Goal: Information Seeking & Learning: Learn about a topic

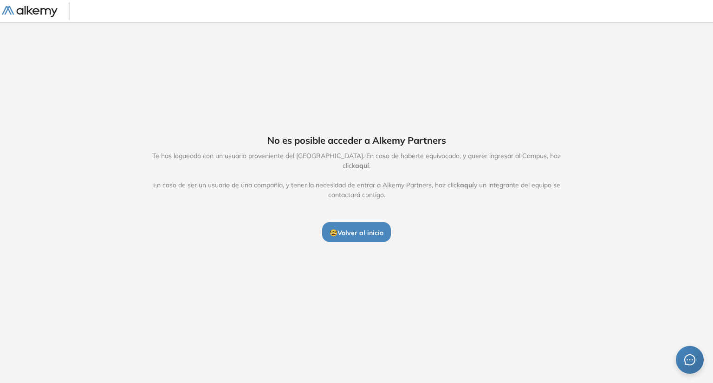
click at [349, 222] on button "🤓 Volver al inicio" at bounding box center [356, 231] width 69 height 19
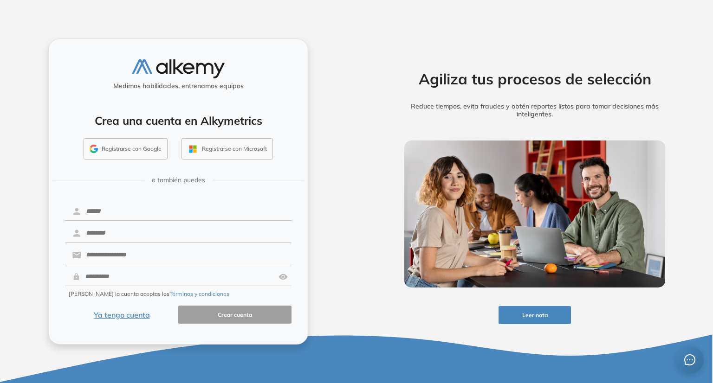
click at [119, 322] on button "Ya tengo cuenta" at bounding box center [121, 315] width 113 height 18
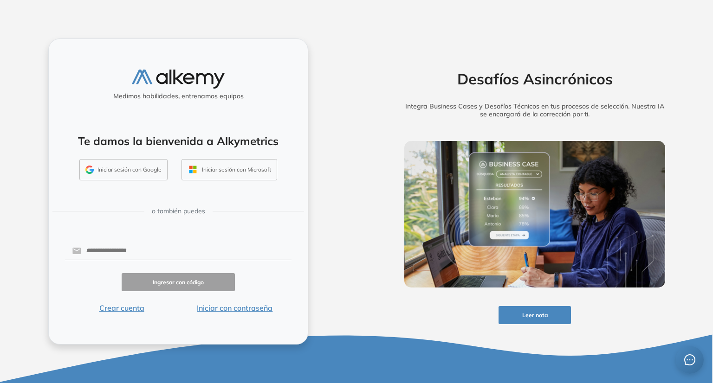
click at [216, 313] on button "Iniciar con contraseña" at bounding box center [234, 308] width 113 height 11
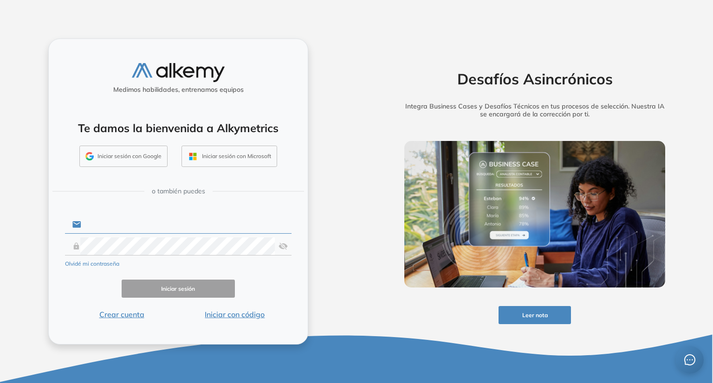
click at [210, 224] on input "text" at bounding box center [186, 225] width 210 height 18
type input "**********"
click at [188, 297] on button "Iniciar sesión" at bounding box center [178, 289] width 113 height 18
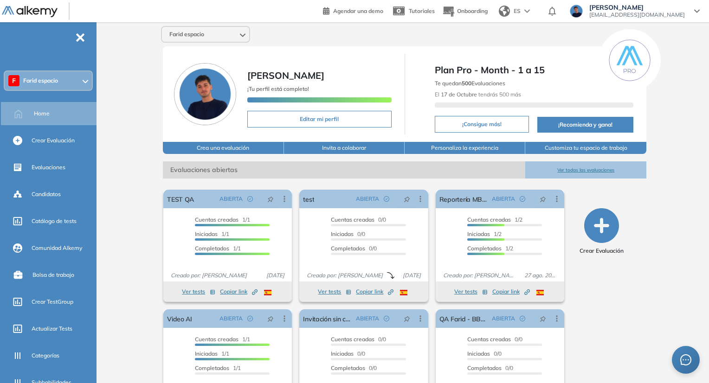
click at [636, 286] on div "Crear Evaluación" at bounding box center [602, 305] width 82 height 239
click at [75, 83] on div "F Farid espacio" at bounding box center [48, 80] width 87 height 19
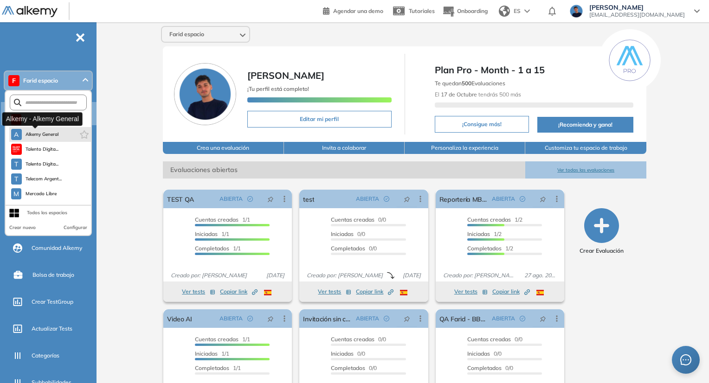
click at [48, 133] on span "Alkemy General" at bounding box center [42, 134] width 33 height 7
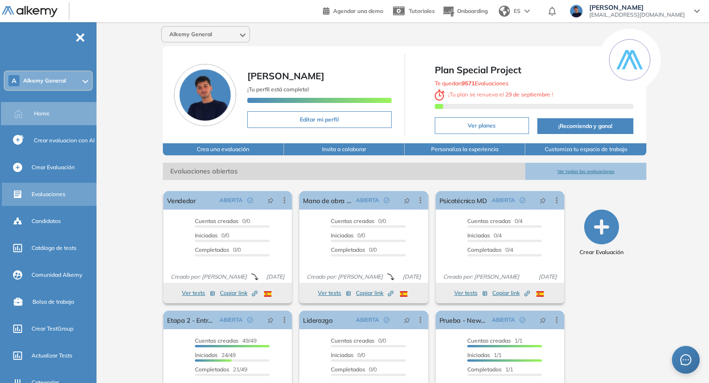
click at [61, 192] on span "Evaluaciones" at bounding box center [49, 194] width 34 height 8
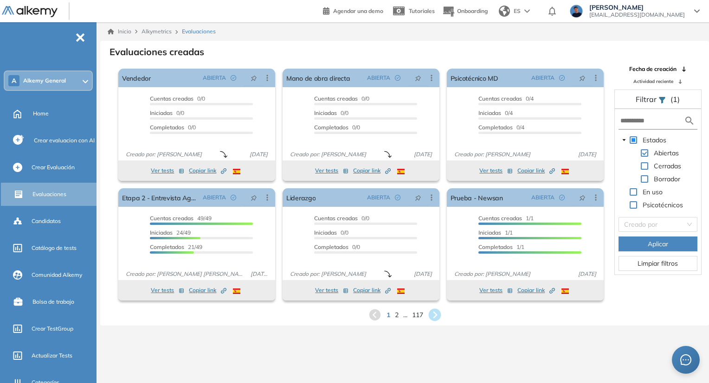
click at [435, 318] on icon at bounding box center [434, 315] width 13 height 13
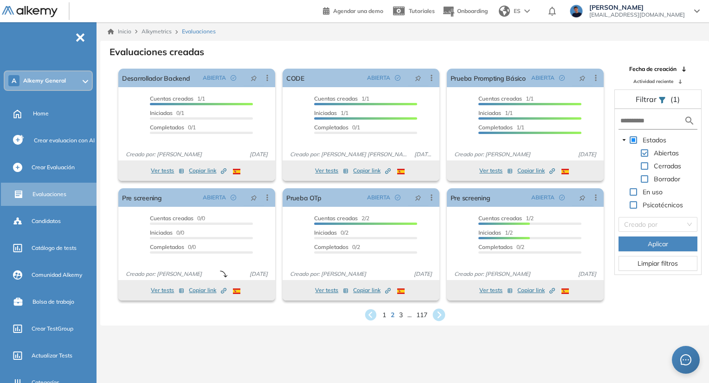
click at [441, 316] on icon at bounding box center [438, 315] width 15 height 15
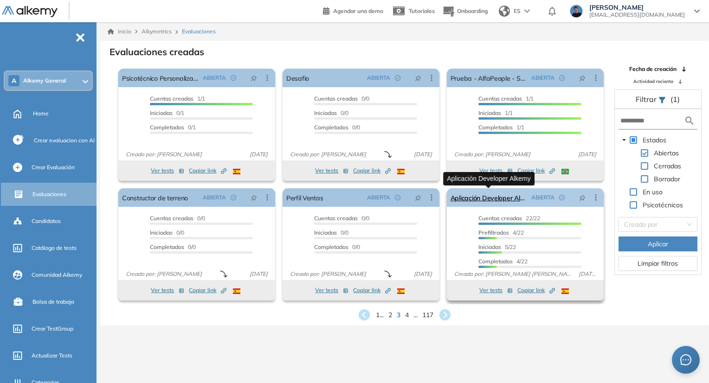
click at [455, 198] on link "Aplicación Developer Alkemy" at bounding box center [489, 197] width 77 height 19
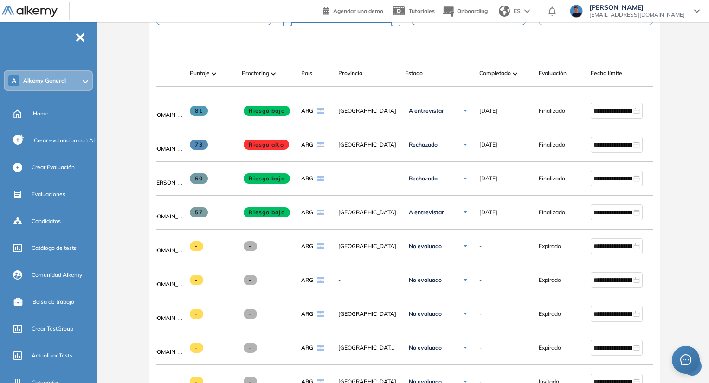
scroll to position [0, 54]
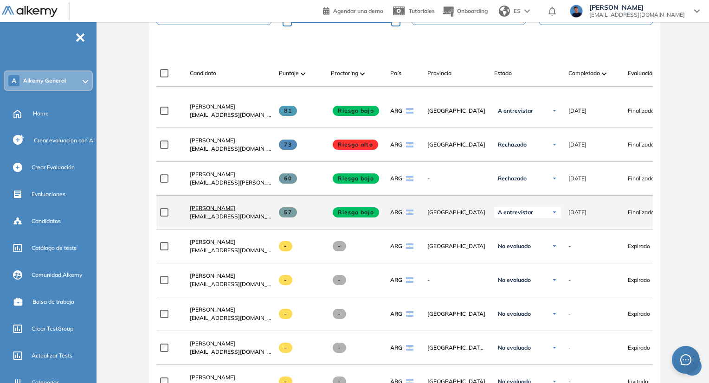
click at [206, 207] on span "[PERSON_NAME]" at bounding box center [212, 208] width 45 height 7
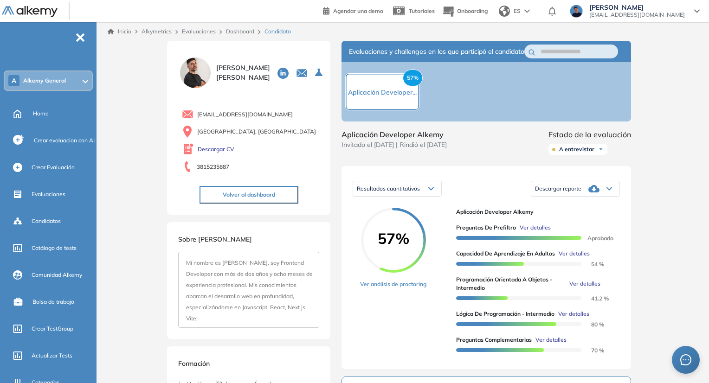
click at [255, 194] on button "Volver al dashboard" at bounding box center [249, 195] width 99 height 18
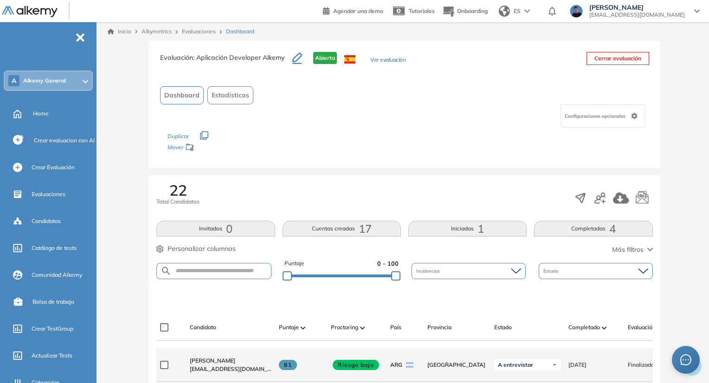
click at [206, 359] on div "[PERSON_NAME] [EMAIL_ADDRESS][DOMAIN_NAME]" at bounding box center [226, 365] width 89 height 32
click at [205, 362] on span "[PERSON_NAME]" at bounding box center [212, 360] width 45 height 7
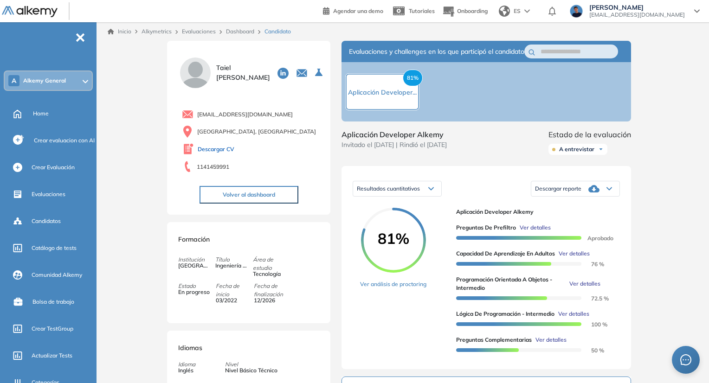
click at [230, 149] on link "Descargar CV" at bounding box center [216, 149] width 37 height 8
click at [242, 31] on link "Dashboard" at bounding box center [240, 31] width 28 height 7
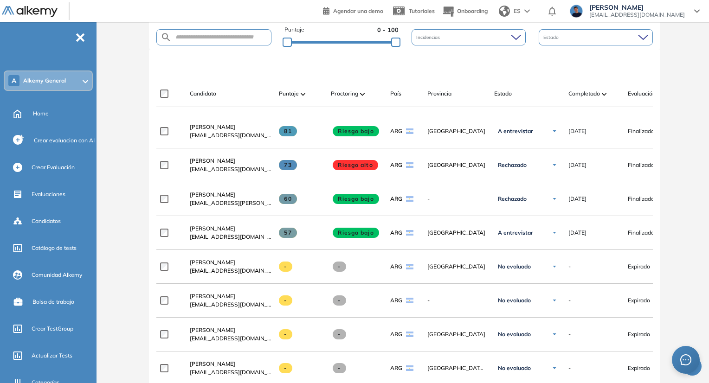
click at [340, 70] on div at bounding box center [406, 65] width 497 height 28
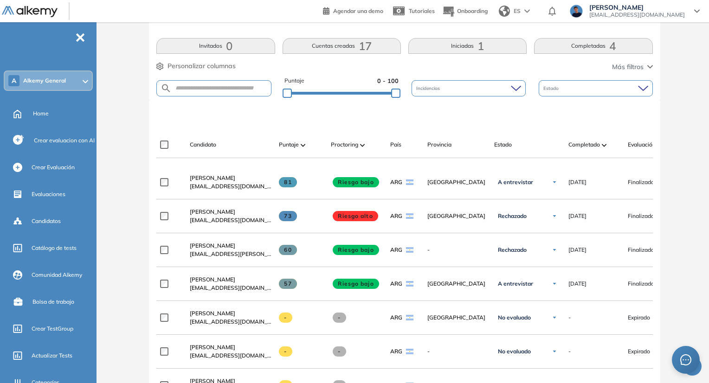
scroll to position [188, 0]
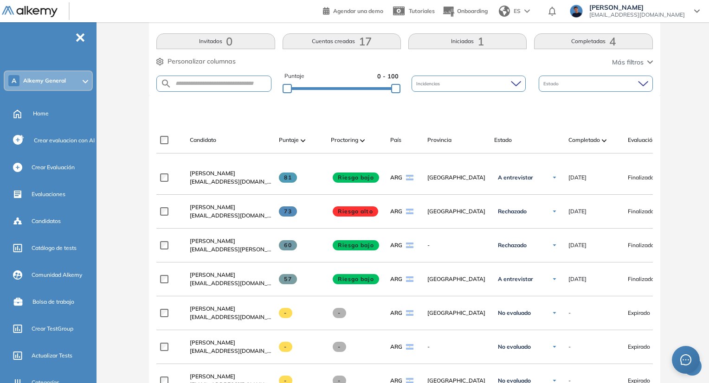
click at [411, 112] on div at bounding box center [406, 111] width 497 height 28
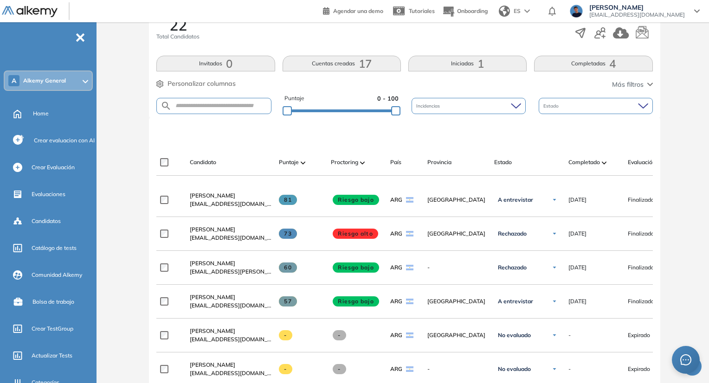
scroll to position [169, 0]
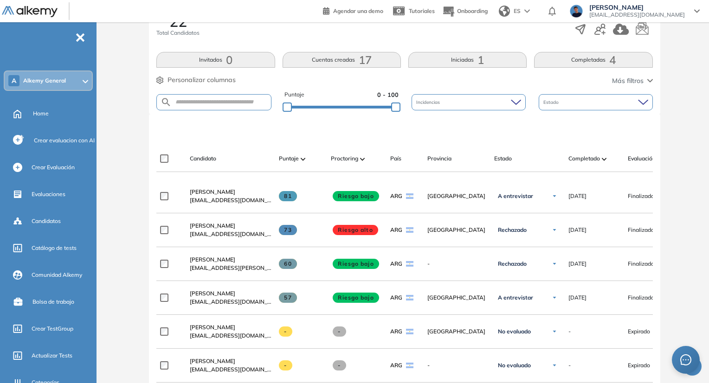
click at [406, 103] on div "Puntaje 0 - 100 Incidencias Estado" at bounding box center [404, 103] width 497 height 24
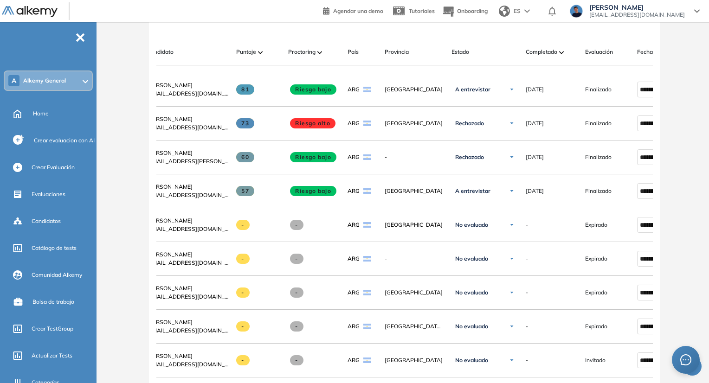
scroll to position [0, 69]
